Goal: Transaction & Acquisition: Purchase product/service

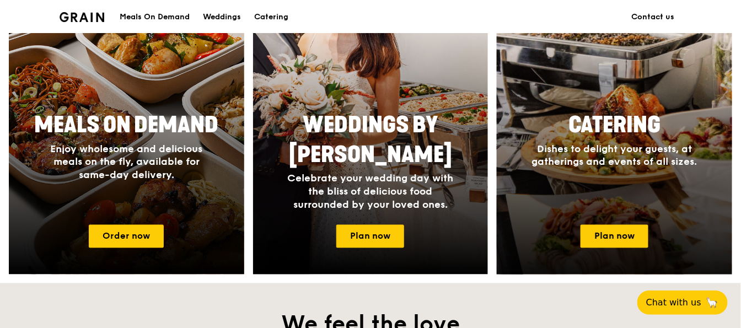
click at [715, 99] on div at bounding box center [614, 114] width 259 height 353
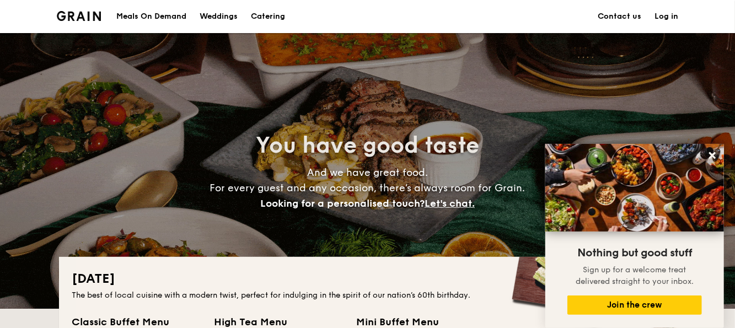
click at [142, 17] on div "Meals On Demand" at bounding box center [151, 16] width 70 height 33
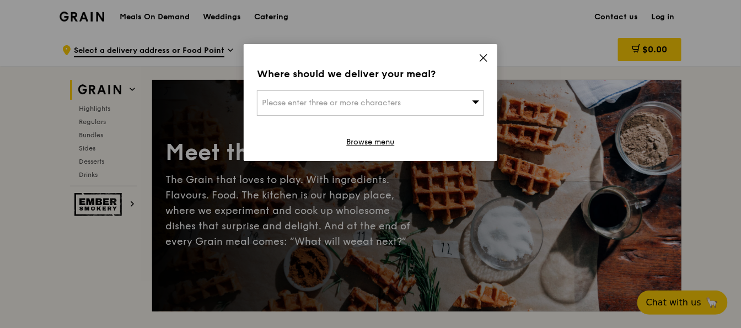
click at [492, 57] on div "Where should we deliver your meal? Please enter three or more characters Browse…" at bounding box center [371, 102] width 254 height 117
click at [484, 58] on icon at bounding box center [483, 58] width 7 height 7
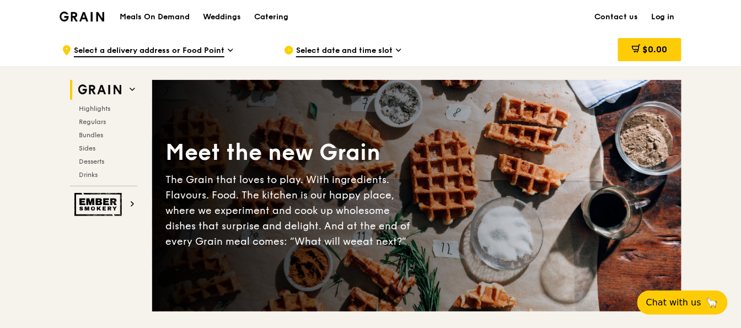
click at [83, 24] on div "Grain logo" at bounding box center [82, 15] width 45 height 33
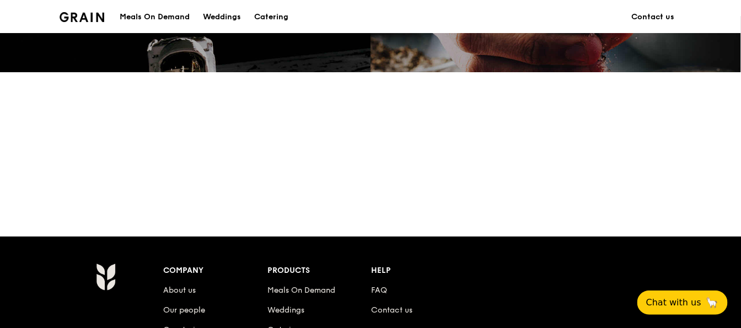
scroll to position [682, 0]
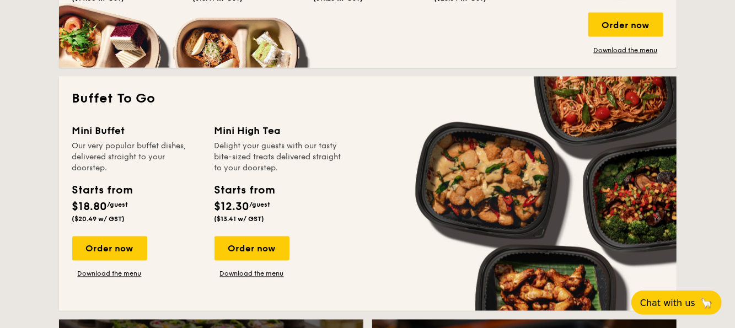
scroll to position [937, 0]
